Goal: Task Accomplishment & Management: Manage account settings

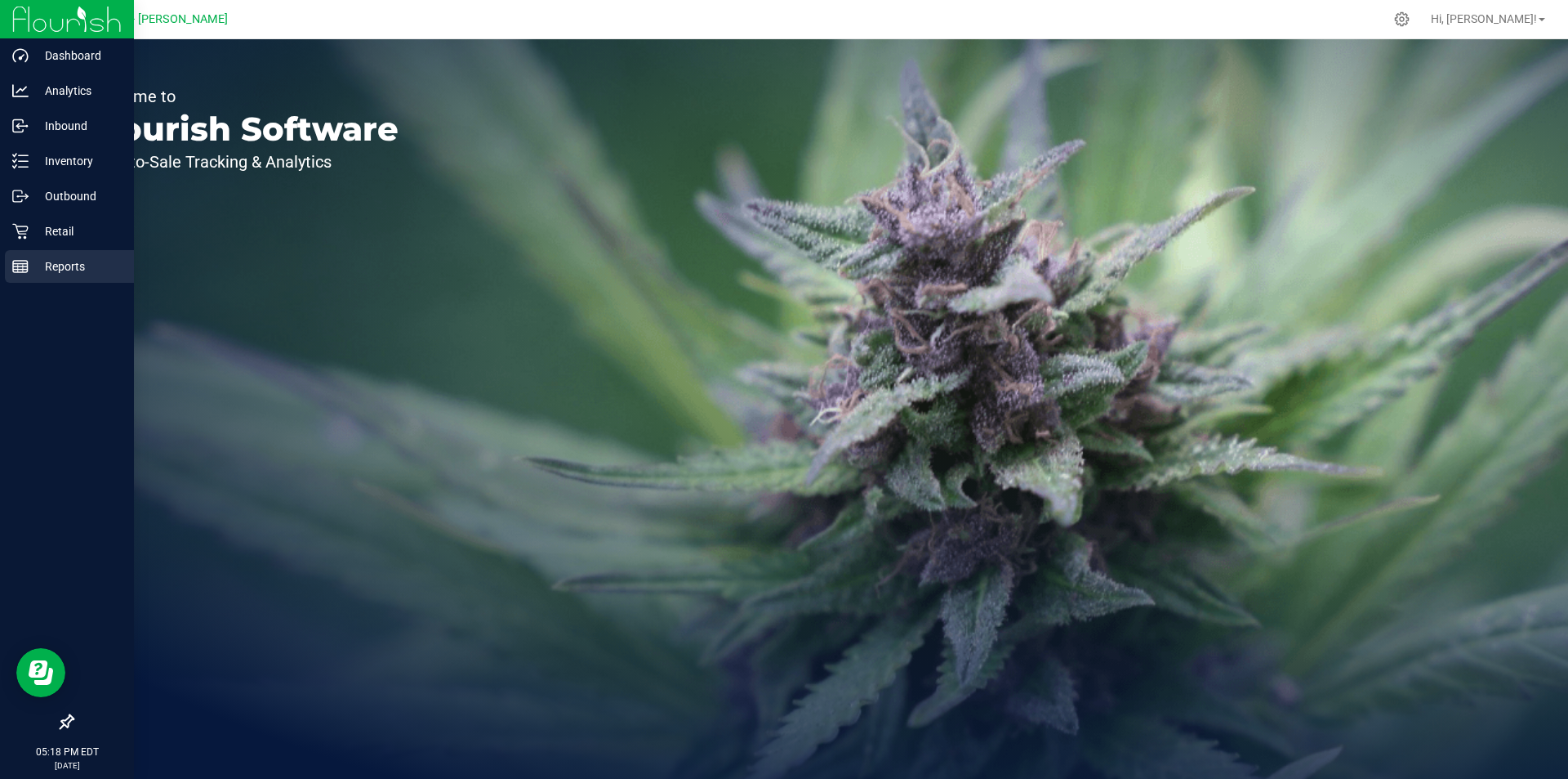
click at [34, 268] on p "Reports" at bounding box center [77, 266] width 98 height 20
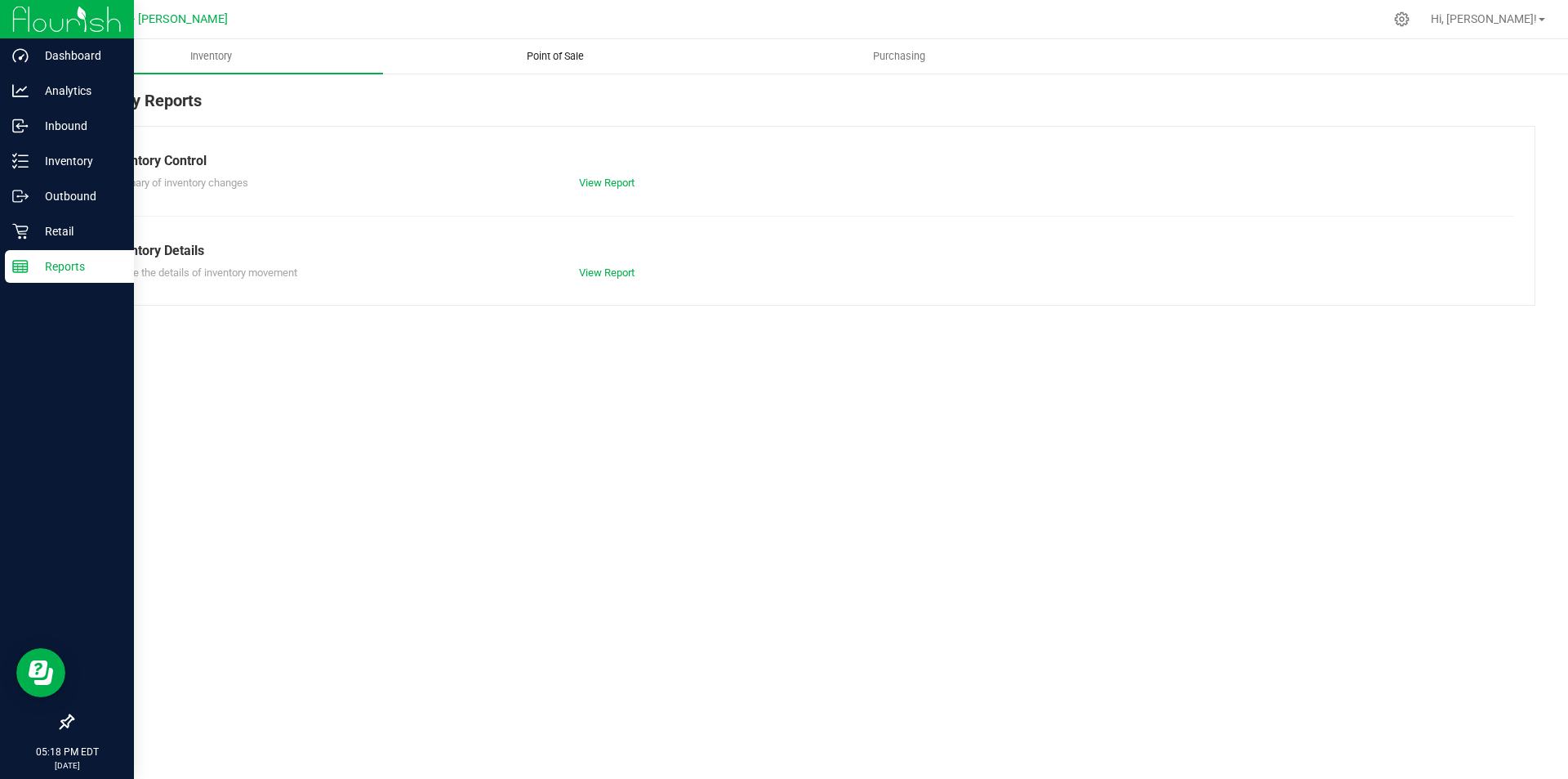
click at [571, 55] on span "Point of Sale" at bounding box center [555, 56] width 101 height 15
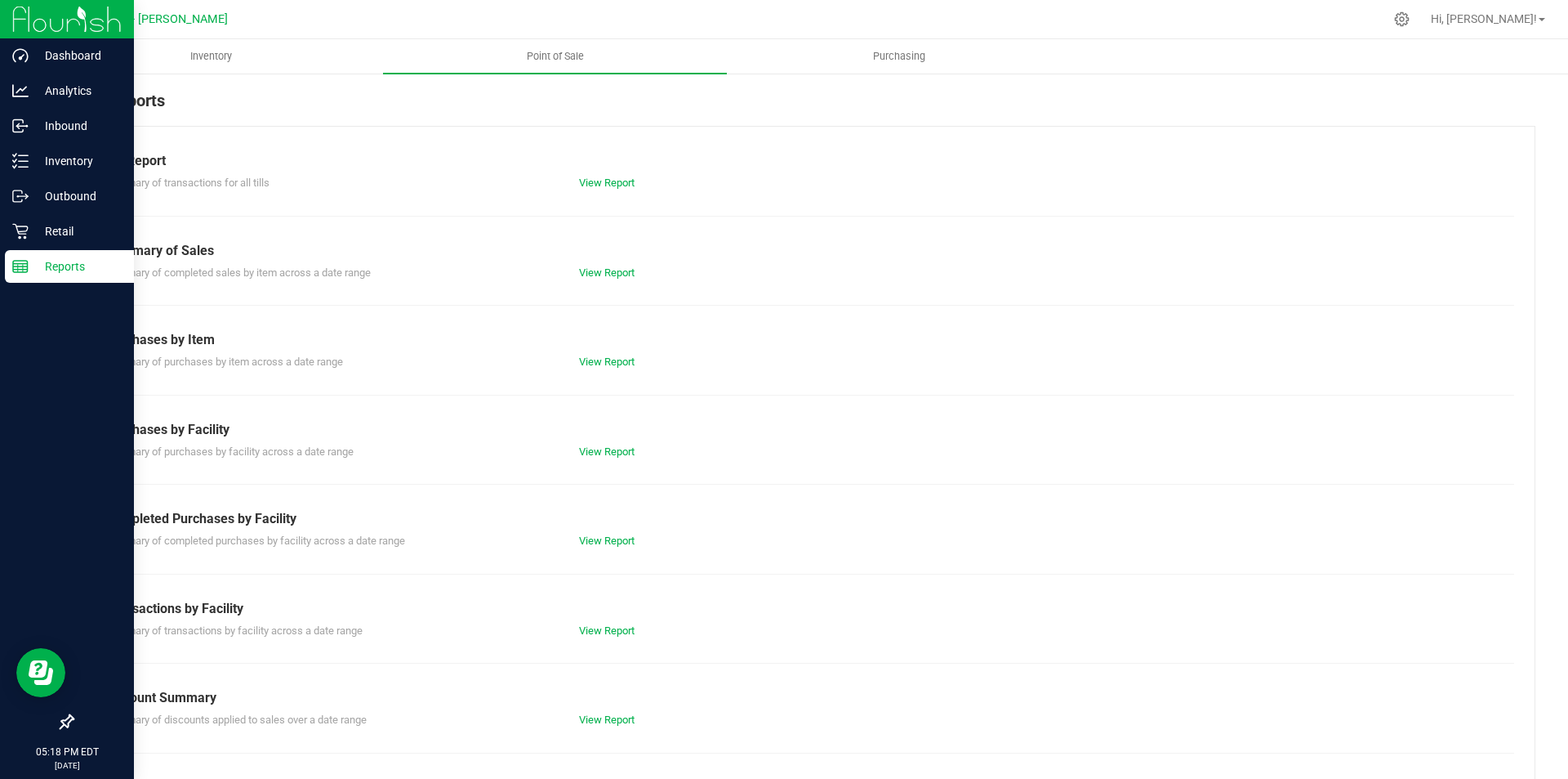
click at [43, 228] on div "POS Reports Till Report Summary of transactions for all tills View Report Summa…" at bounding box center [803, 465] width 1529 height 787
click at [35, 227] on p "Retail" at bounding box center [77, 231] width 98 height 20
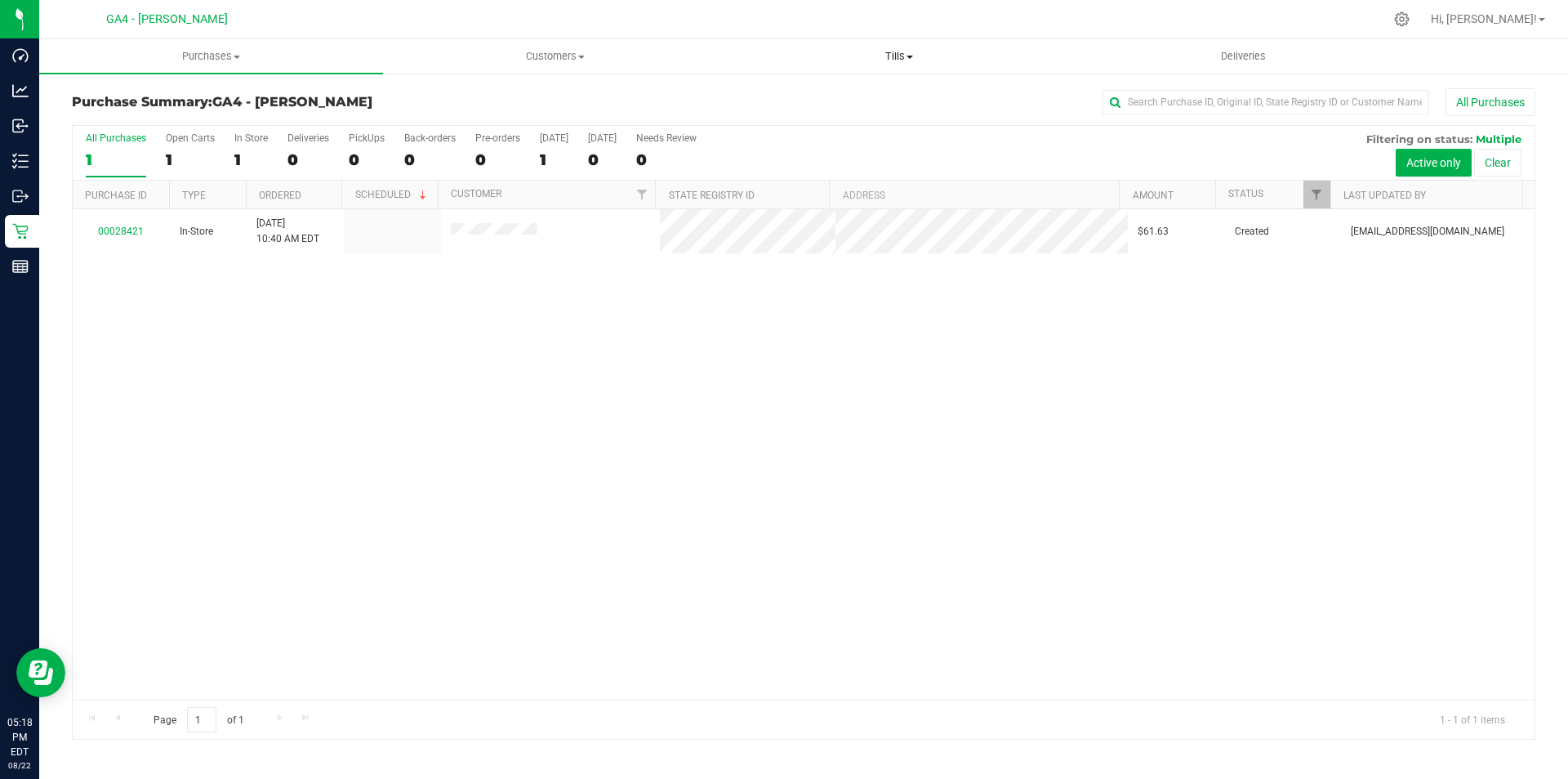
click at [890, 58] on span "Tills" at bounding box center [899, 56] width 343 height 15
click at [775, 97] on span "Manage tills" at bounding box center [781, 99] width 110 height 14
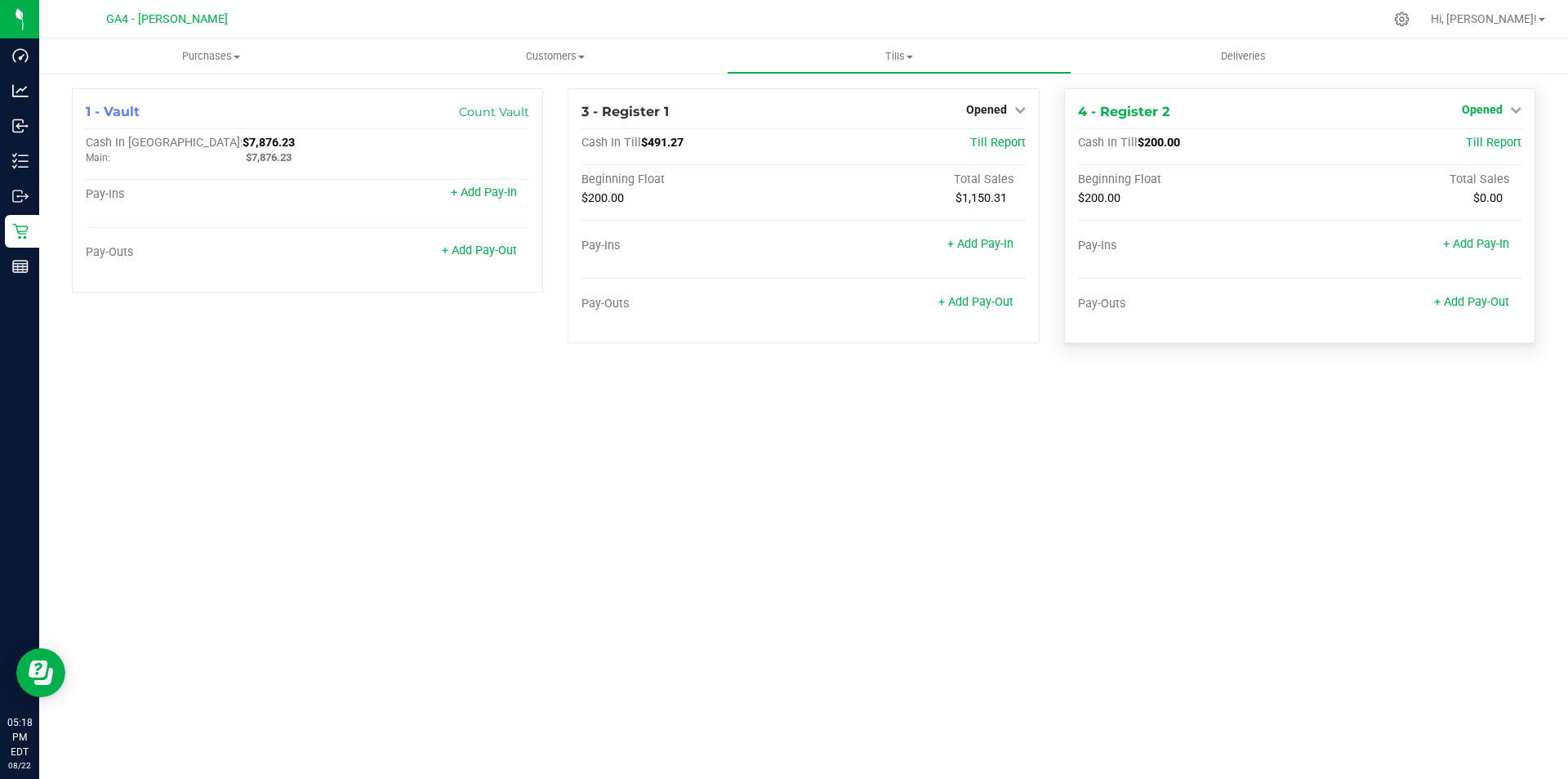
click at [1493, 112] on span "Opened" at bounding box center [1482, 109] width 41 height 13
click at [1475, 142] on link "Close Till" at bounding box center [1484, 144] width 44 height 13
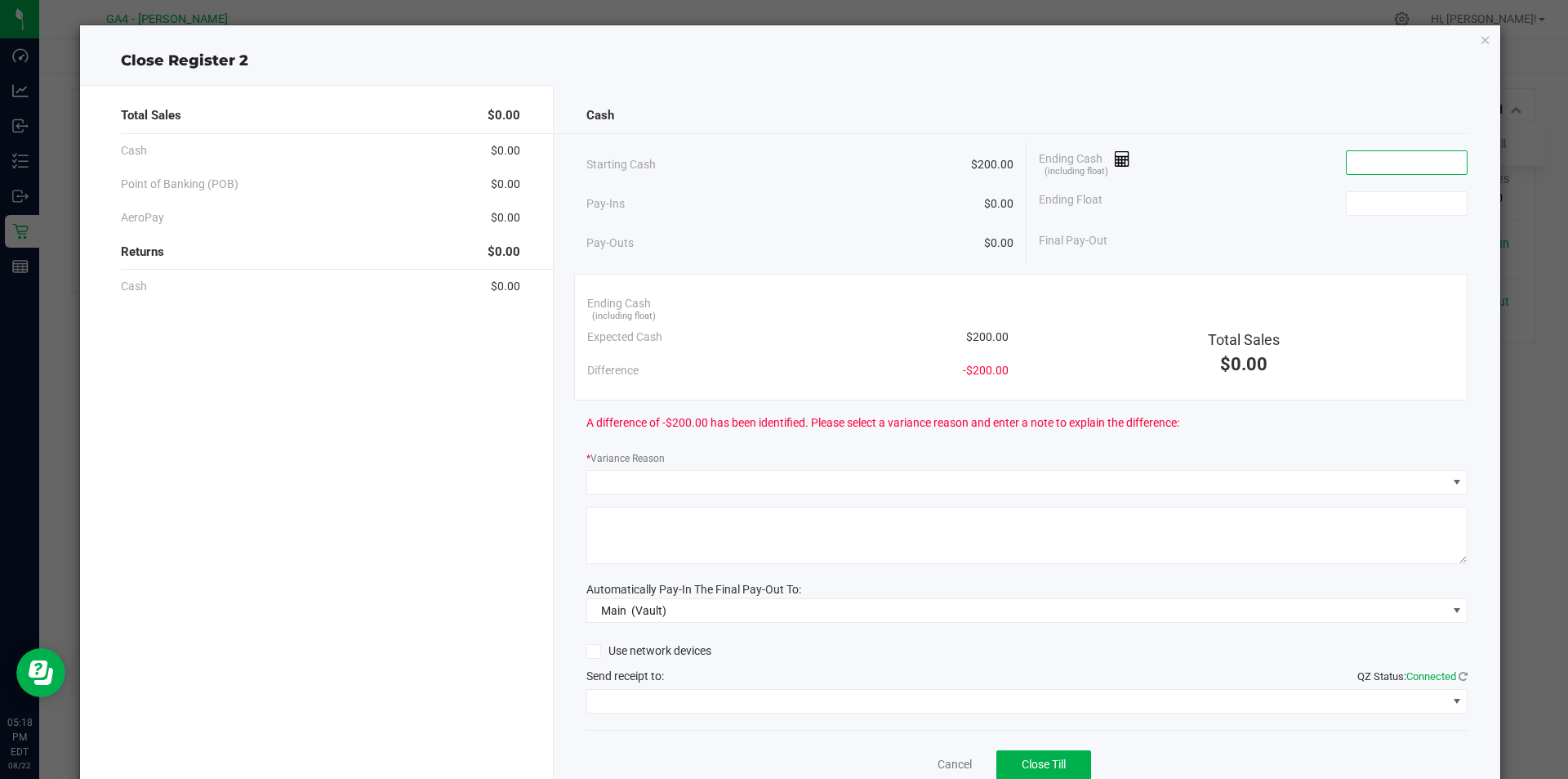
click at [1387, 159] on input at bounding box center [1407, 163] width 120 height 23
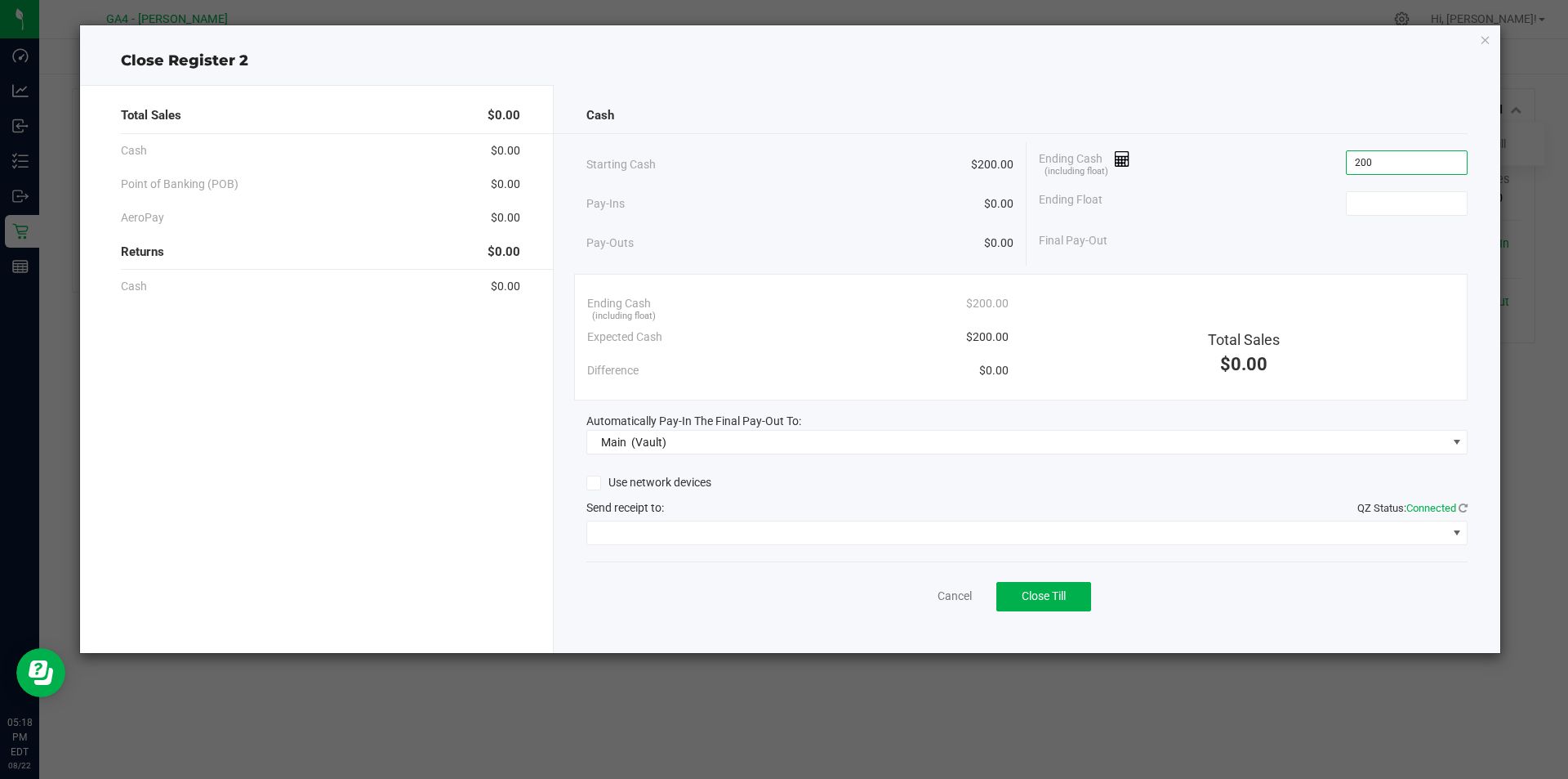
type input "$200.00"
click at [1064, 602] on span "Close Till" at bounding box center [1044, 596] width 44 height 13
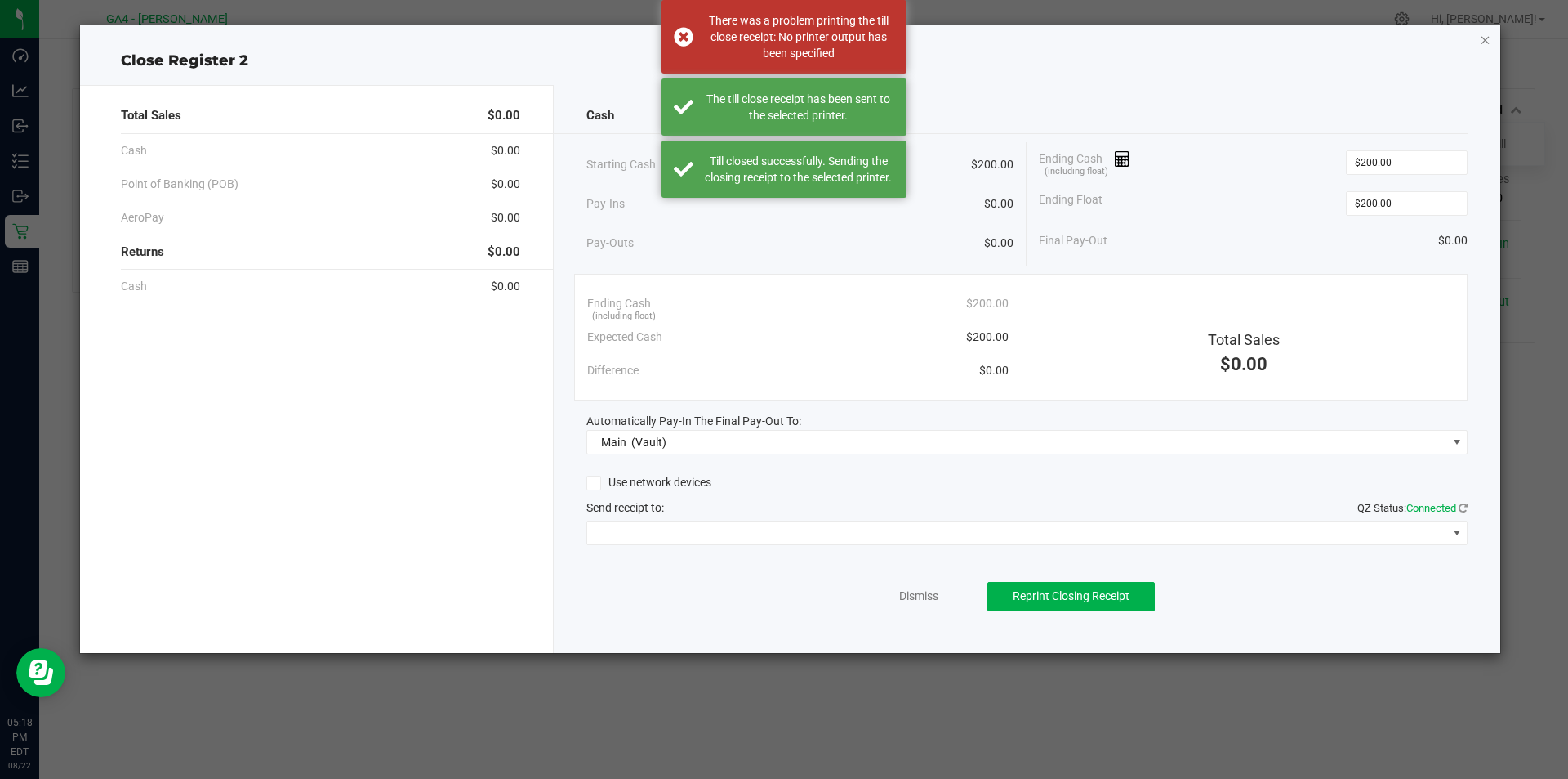
click at [1485, 42] on icon "button" at bounding box center [1485, 39] width 11 height 20
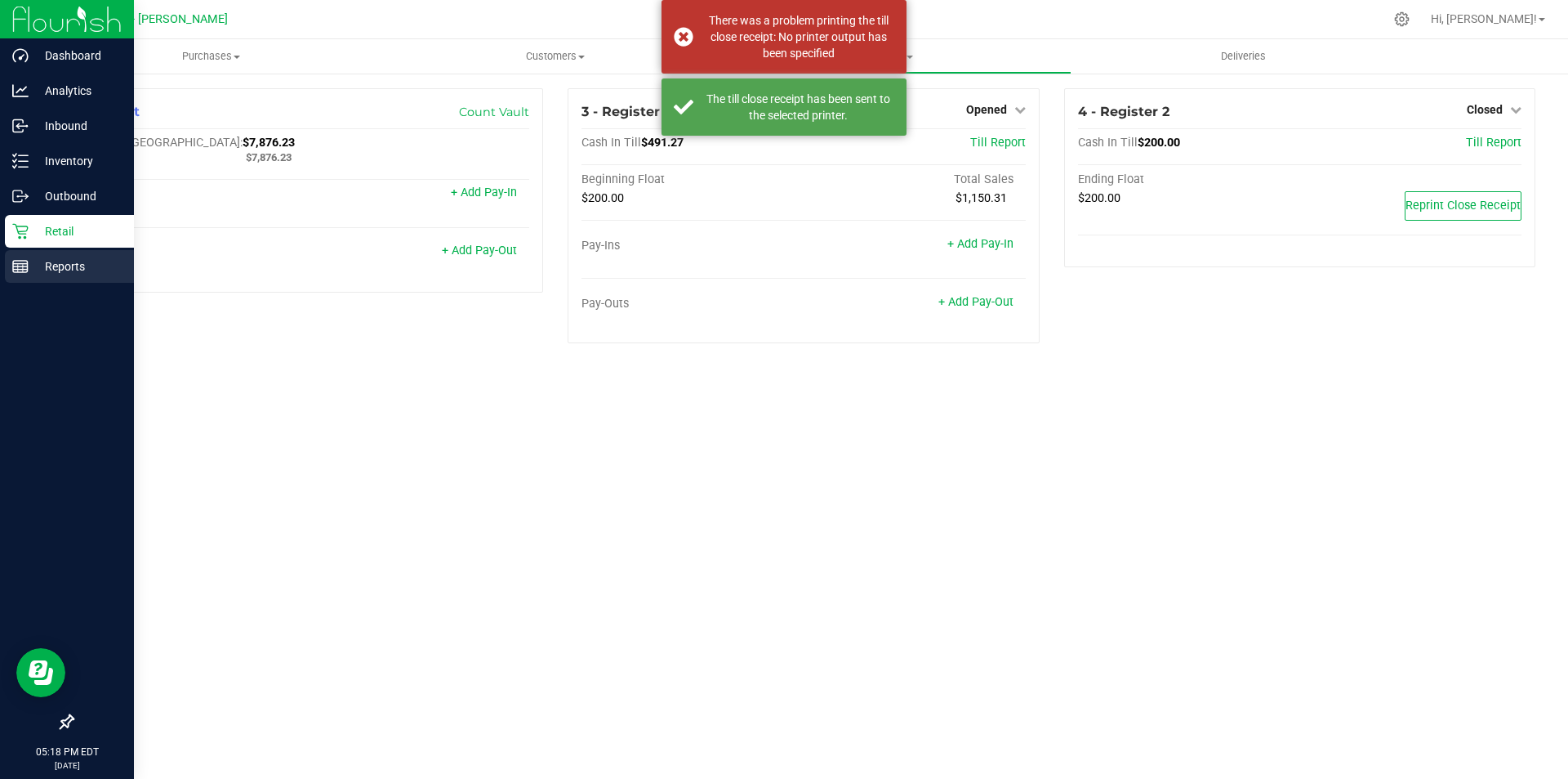
click at [48, 263] on p "Reports" at bounding box center [77, 266] width 98 height 20
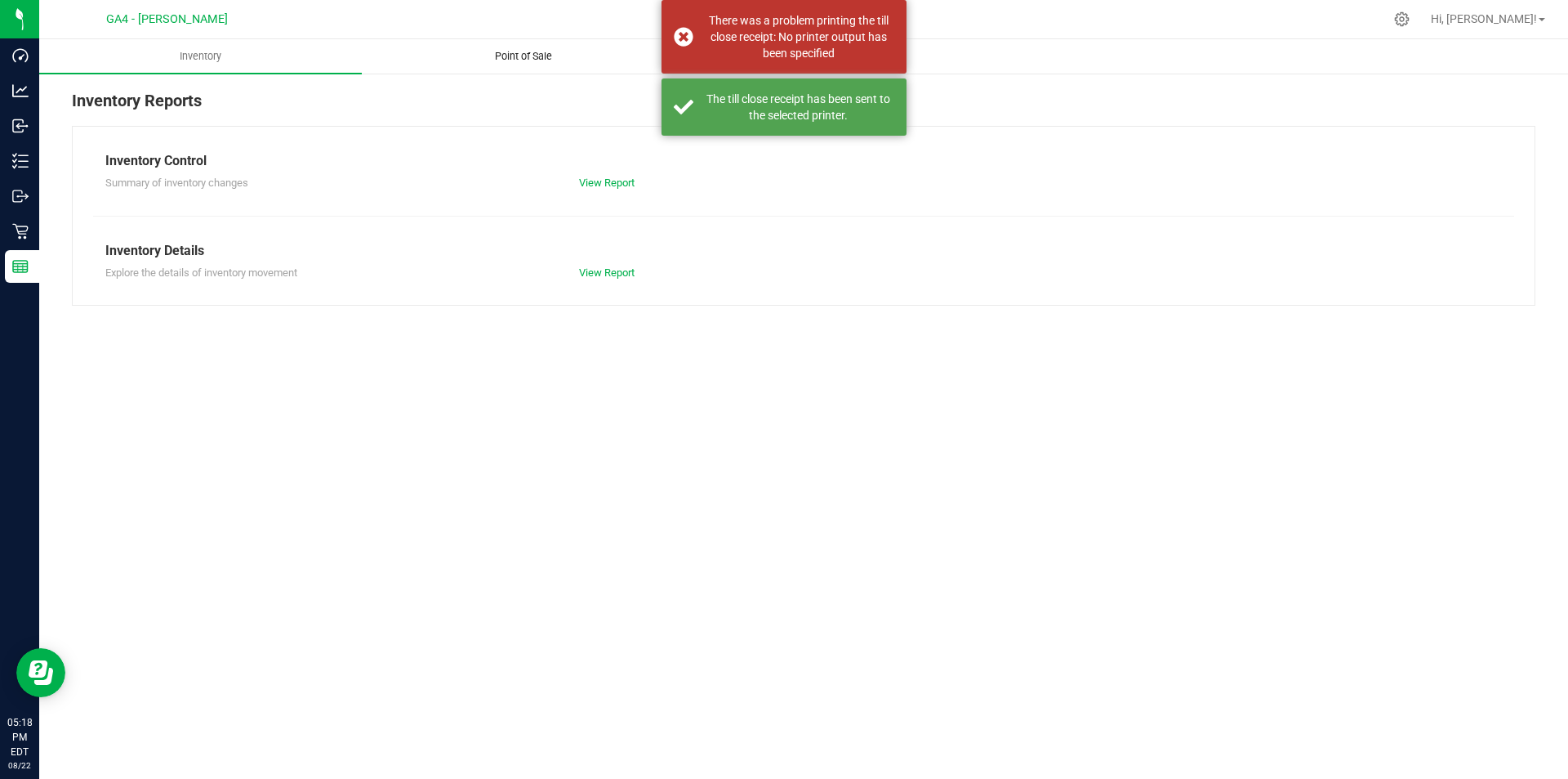
click at [535, 56] on span "Point of Sale" at bounding box center [524, 56] width 101 height 15
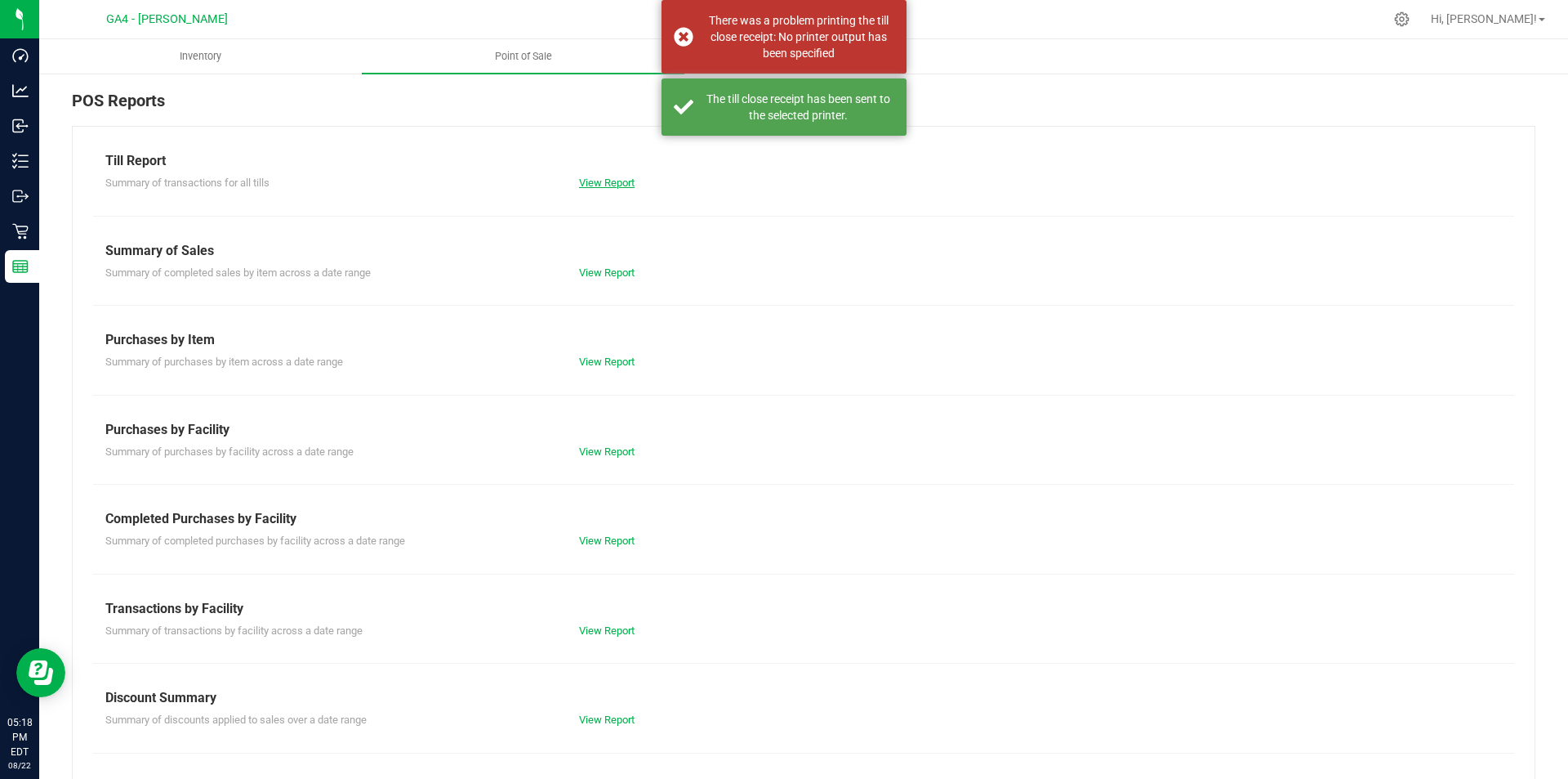
click at [594, 182] on link "View Report" at bounding box center [607, 183] width 55 height 12
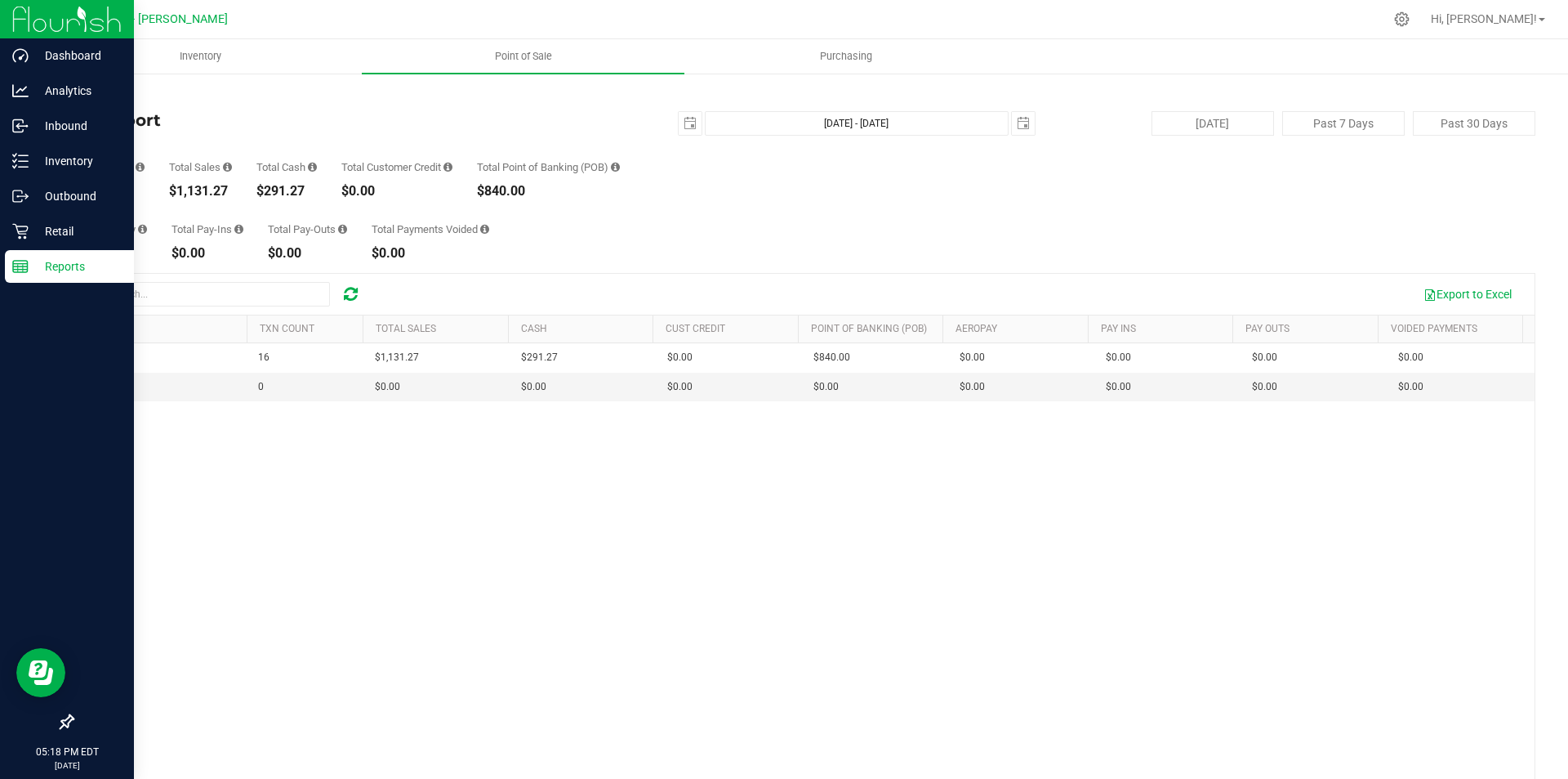
click at [69, 255] on div "Reports" at bounding box center [69, 267] width 129 height 33
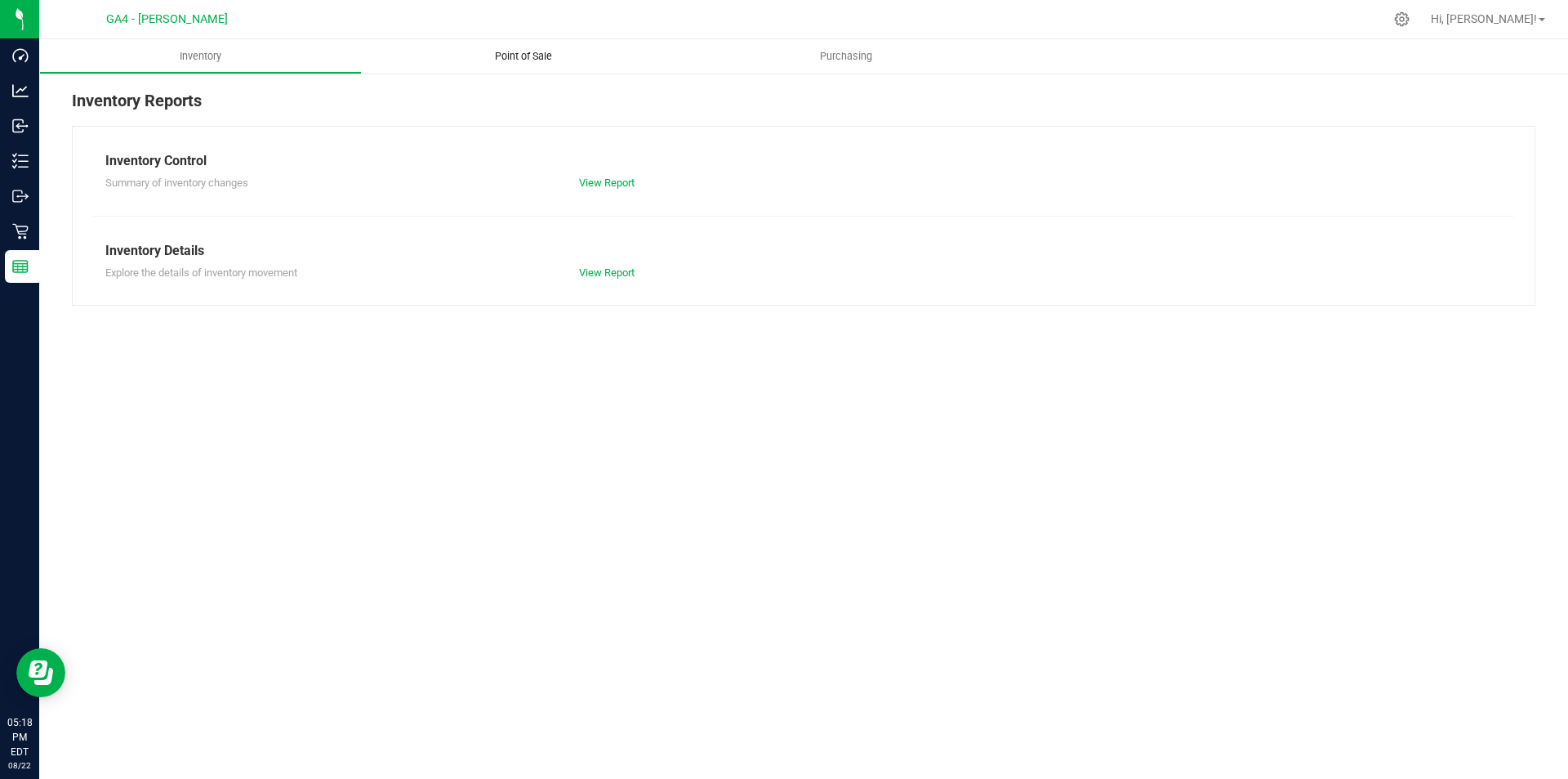
click at [520, 54] on span "Point of Sale" at bounding box center [524, 56] width 101 height 15
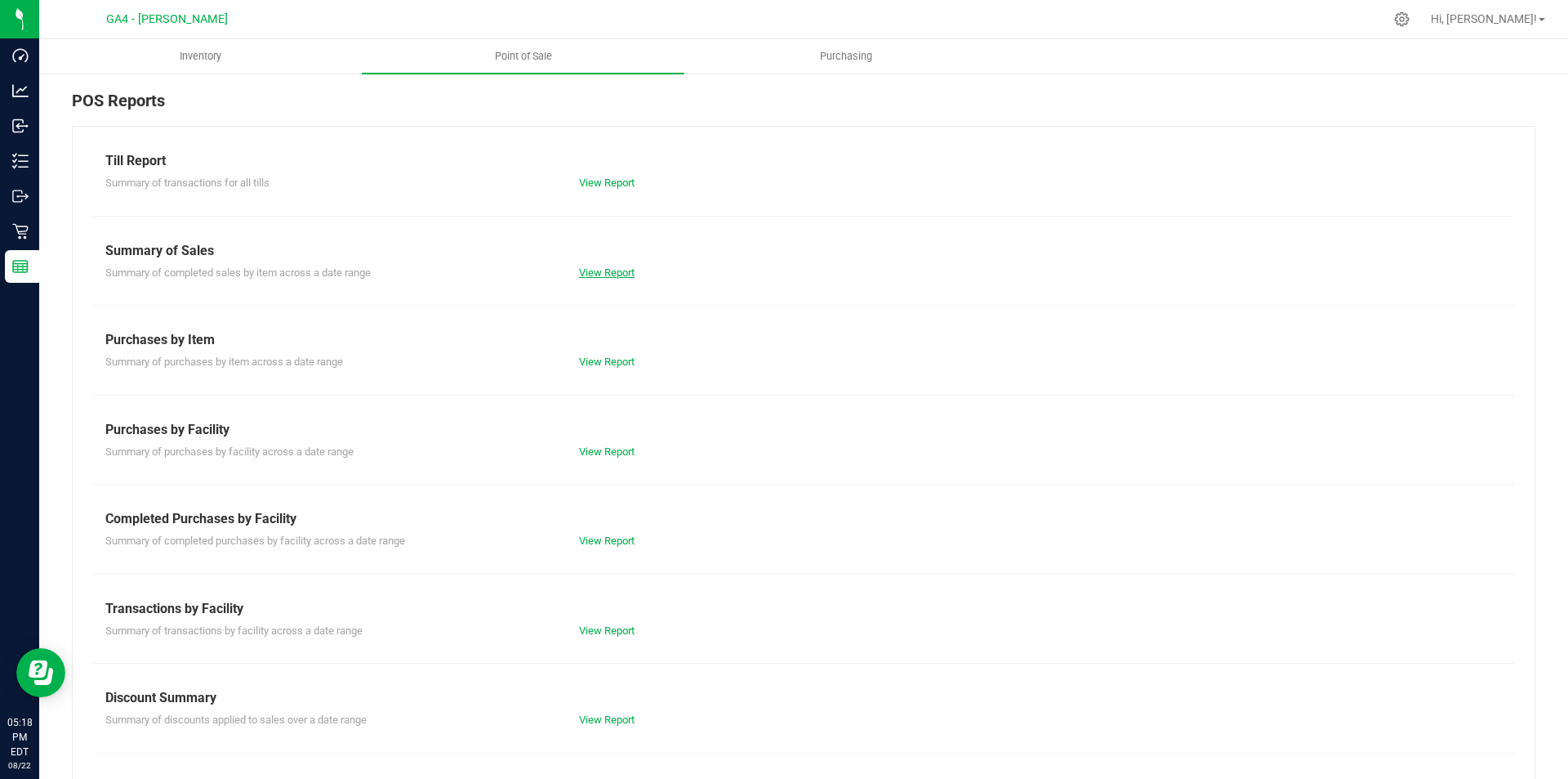
click at [585, 271] on link "View Report" at bounding box center [607, 273] width 55 height 12
